Goal: Check status: Check status

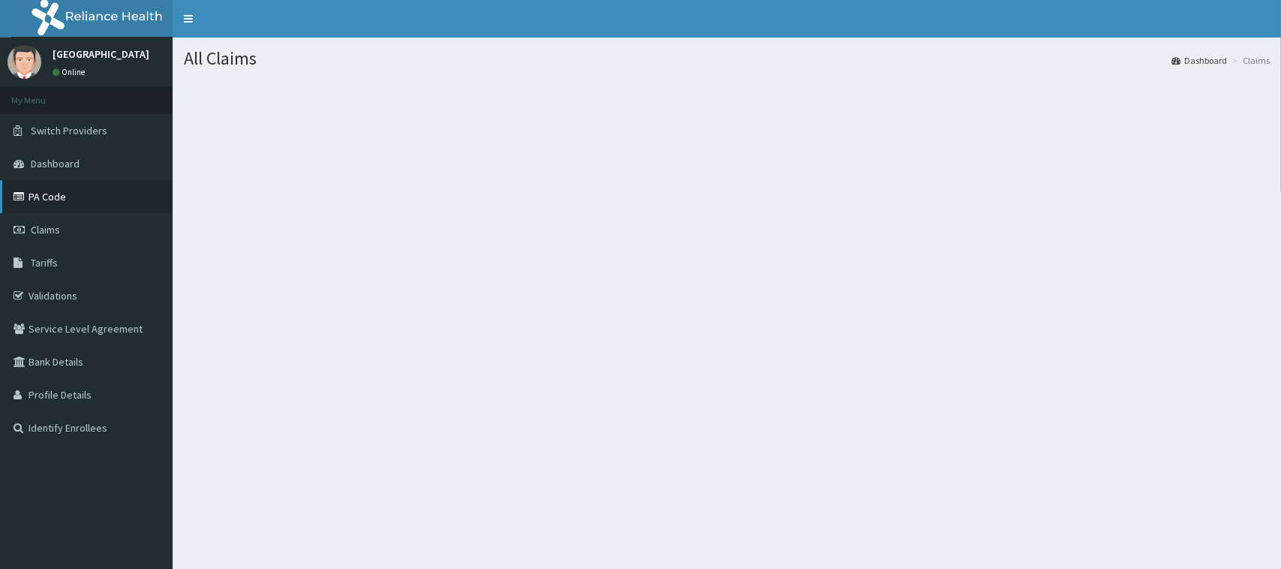
click at [72, 197] on link "PA Code" at bounding box center [86, 196] width 173 height 33
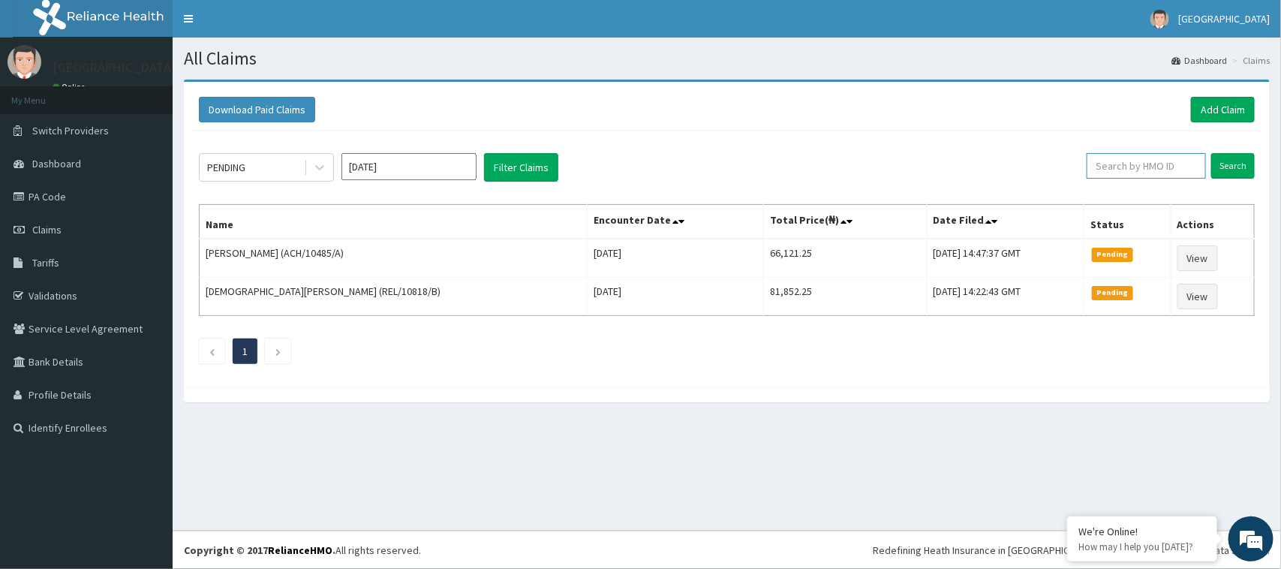
click at [1148, 170] on input "text" at bounding box center [1145, 166] width 119 height 26
paste input "XIA/10219/A"
type input "XIA/10219/A"
click at [1221, 169] on input "Search" at bounding box center [1233, 166] width 44 height 26
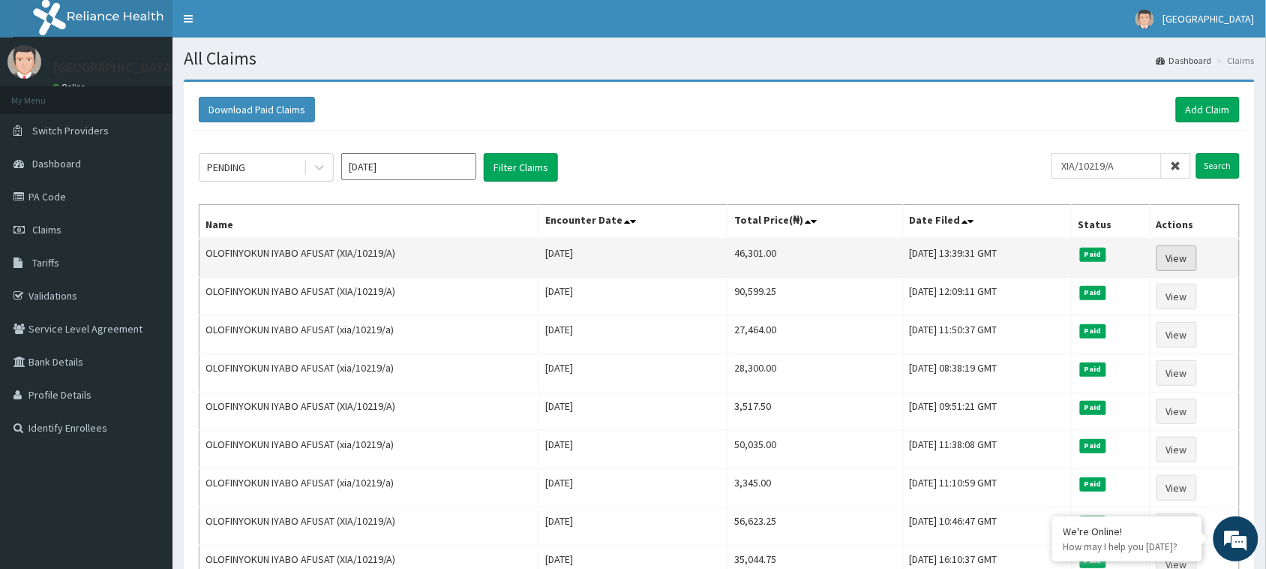
click at [1179, 248] on link "View" at bounding box center [1177, 258] width 41 height 26
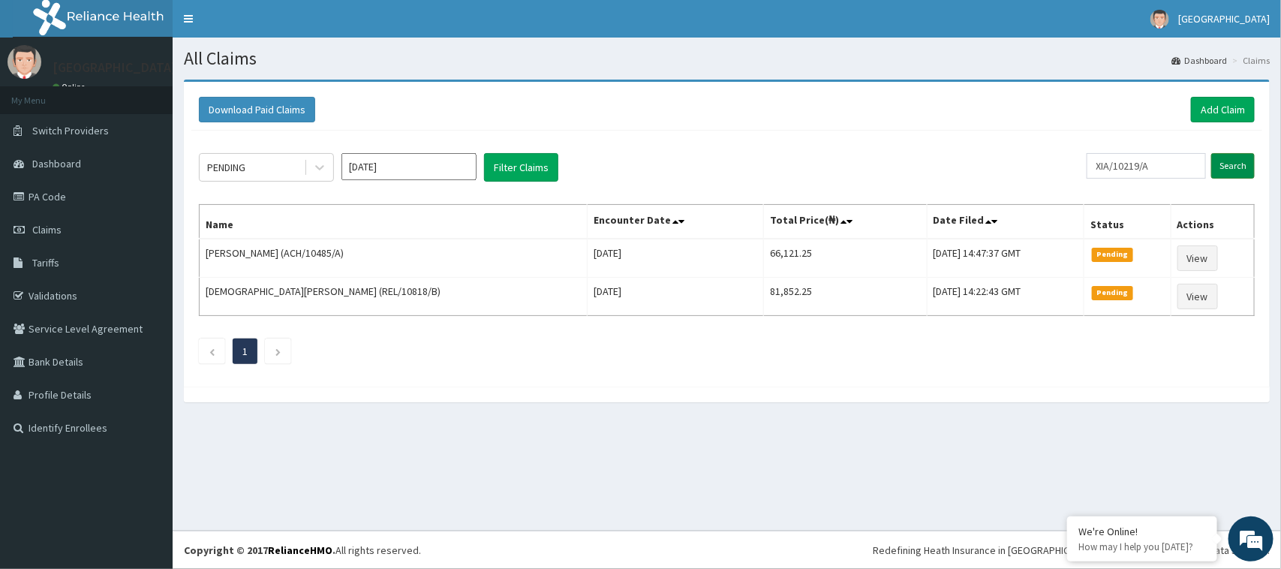
click at [1242, 161] on input "Search" at bounding box center [1233, 166] width 44 height 26
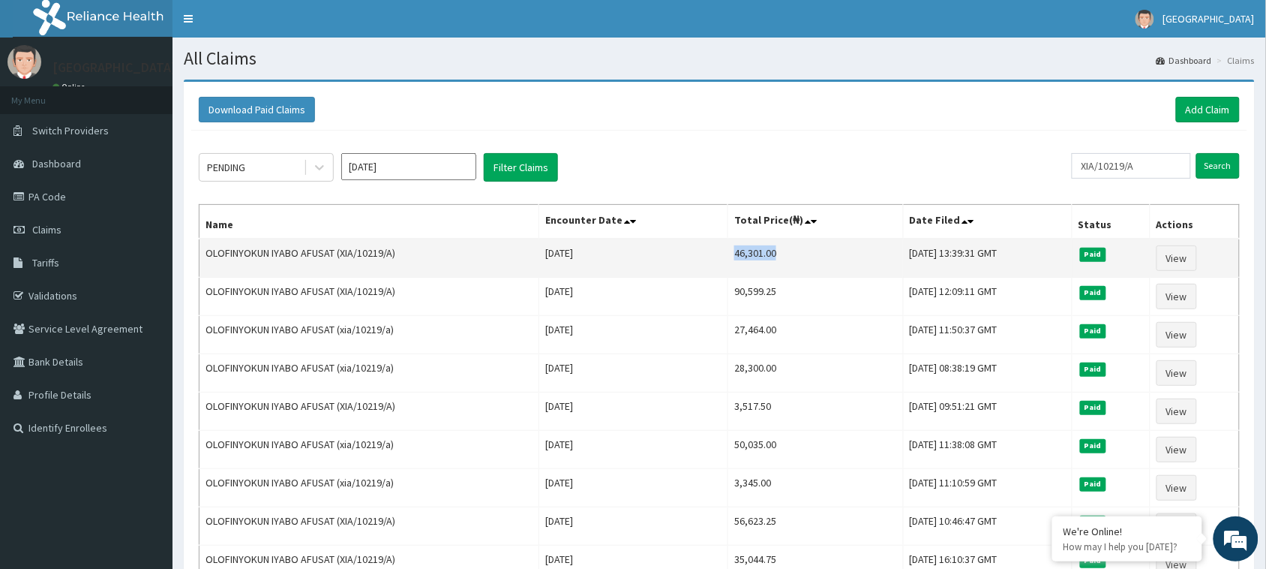
drag, startPoint x: 695, startPoint y: 252, endPoint x: 755, endPoint y: 249, distance: 60.8
click at [755, 249] on td "46,301.00" at bounding box center [815, 258] width 175 height 39
copy td "46,301.00"
